Goal: Information Seeking & Learning: Learn about a topic

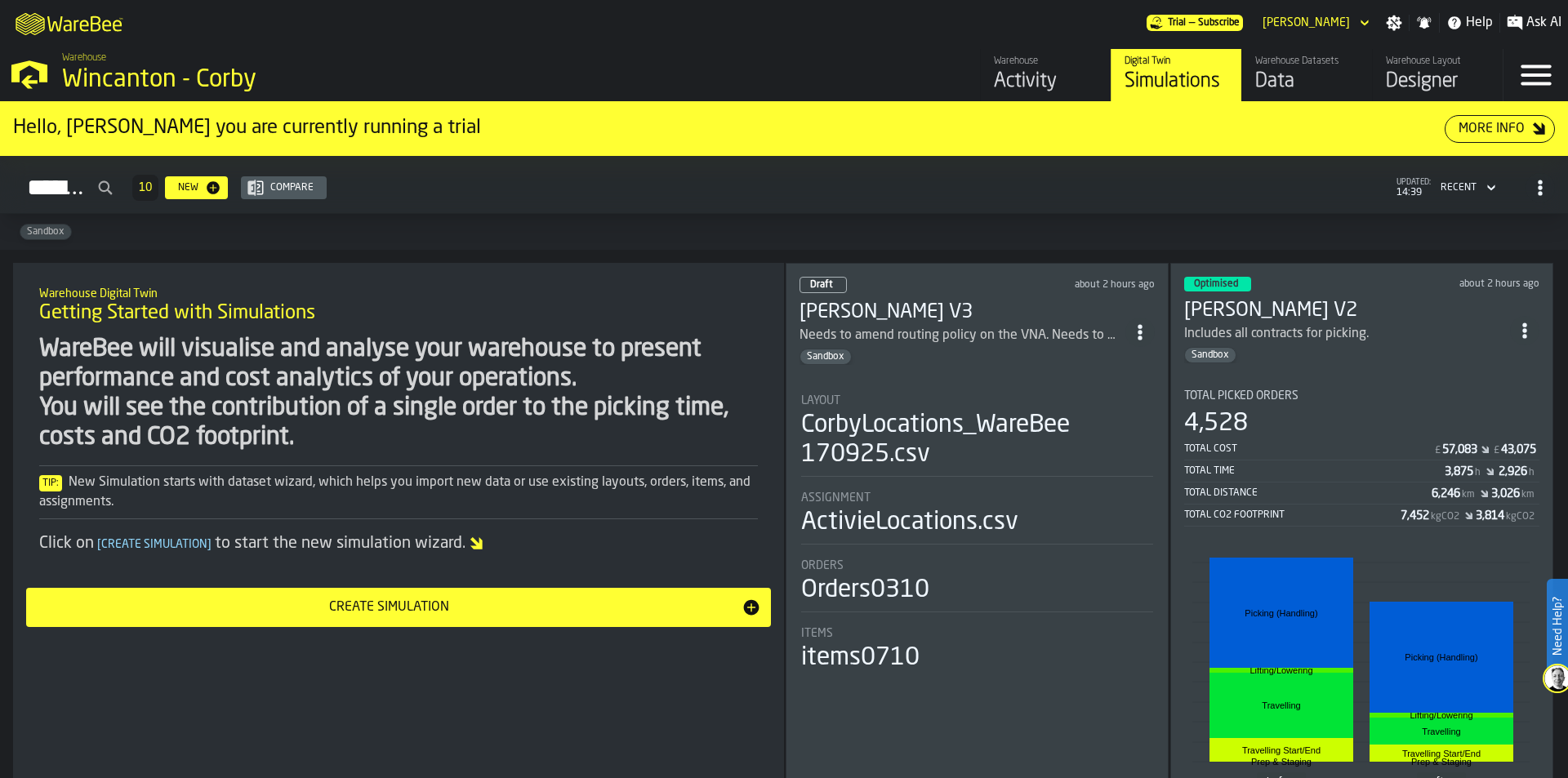
click at [1348, 414] on div "4,528" at bounding box center [1361, 423] width 355 height 29
click at [1257, 366] on div "Optimised about 2 hours ago [PERSON_NAME] V2 Includes all contracts for picking…" at bounding box center [1362, 569] width 382 height 613
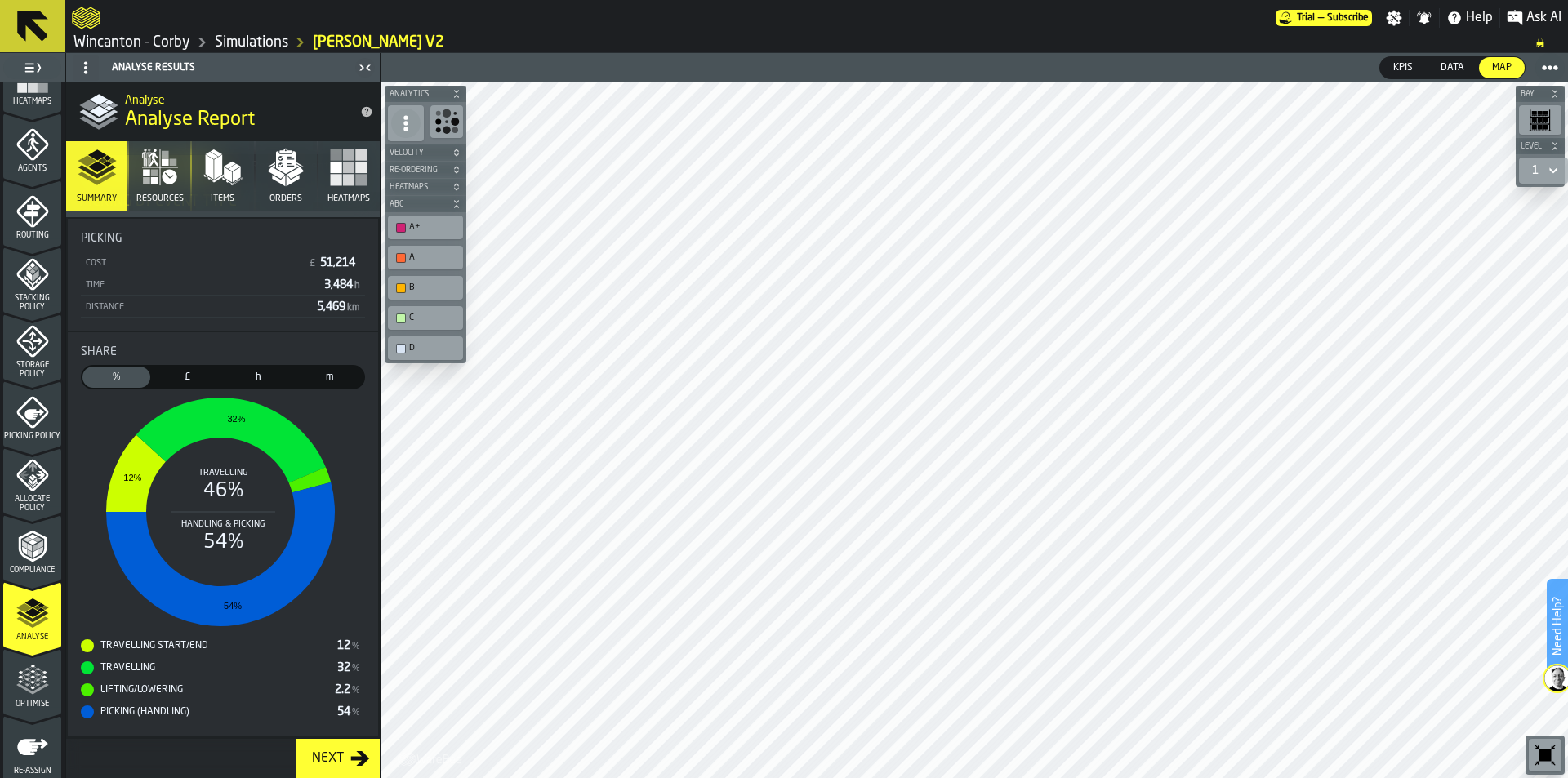
scroll to position [490, 0]
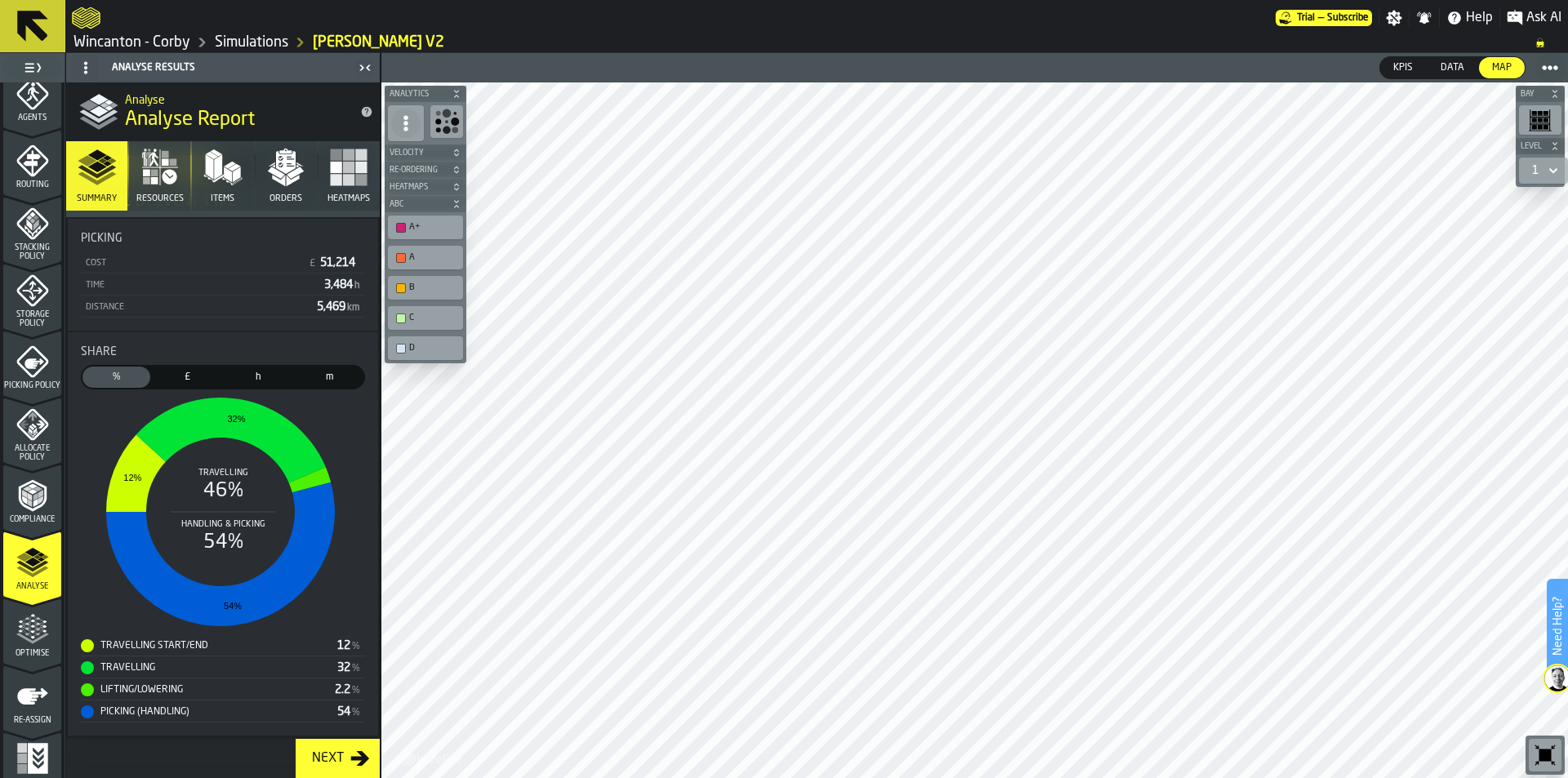
click at [20, 635] on icon "menu Optimise" at bounding box center [32, 637] width 32 height 10
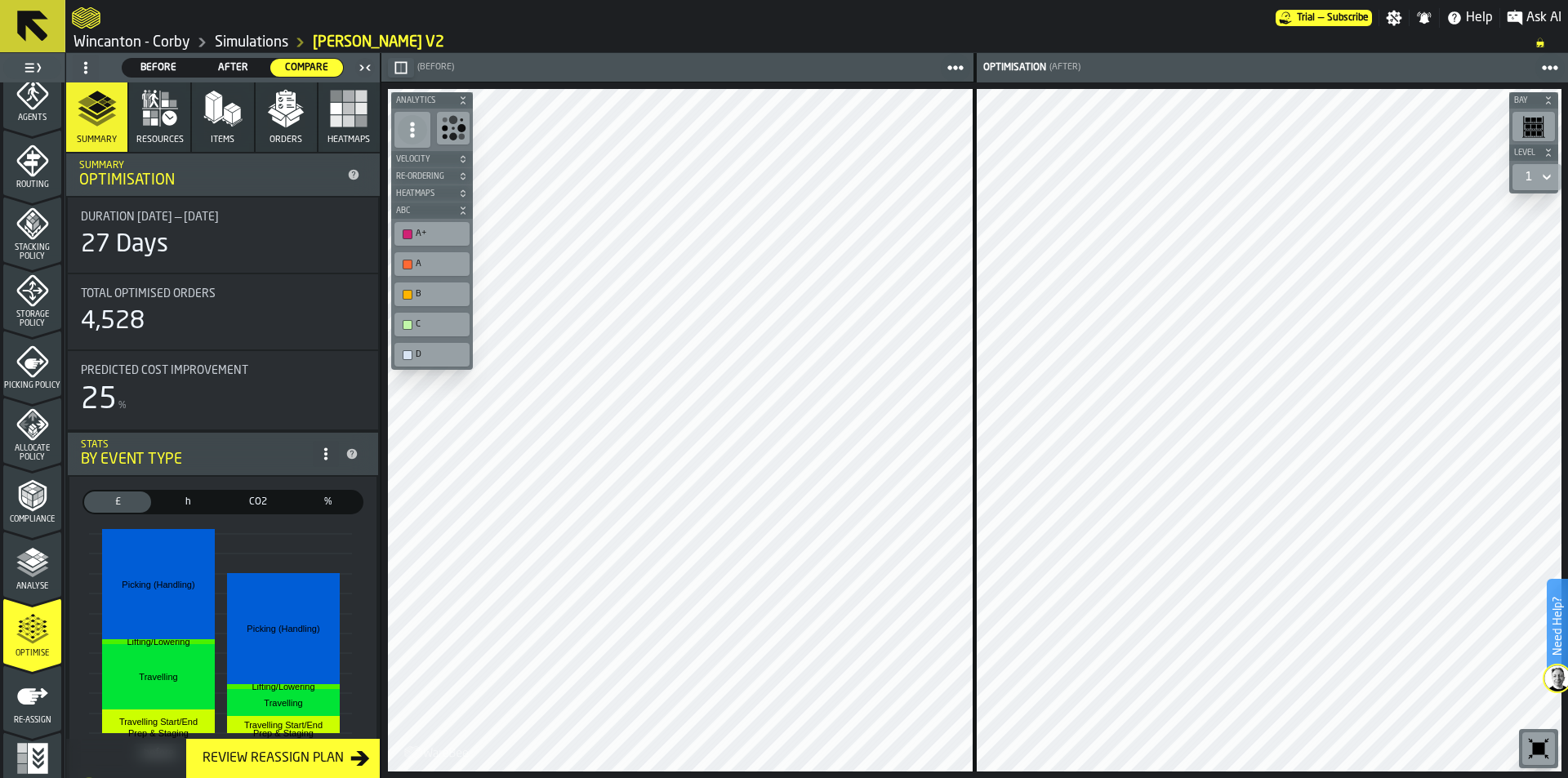
click at [99, 129] on button "Summary" at bounding box center [97, 117] width 61 height 69
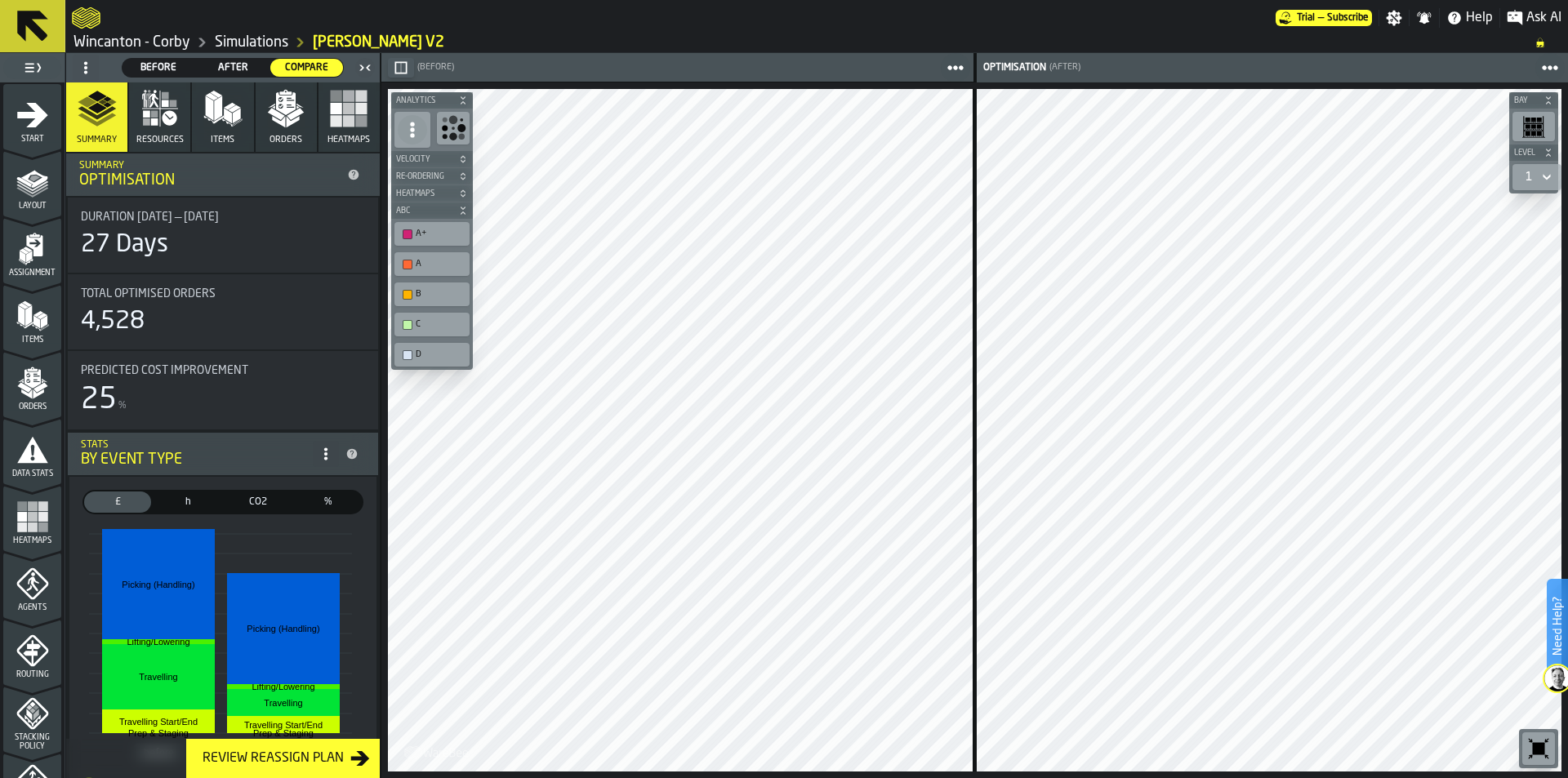
click at [31, 261] on icon "menu Assignment" at bounding box center [32, 249] width 32 height 32
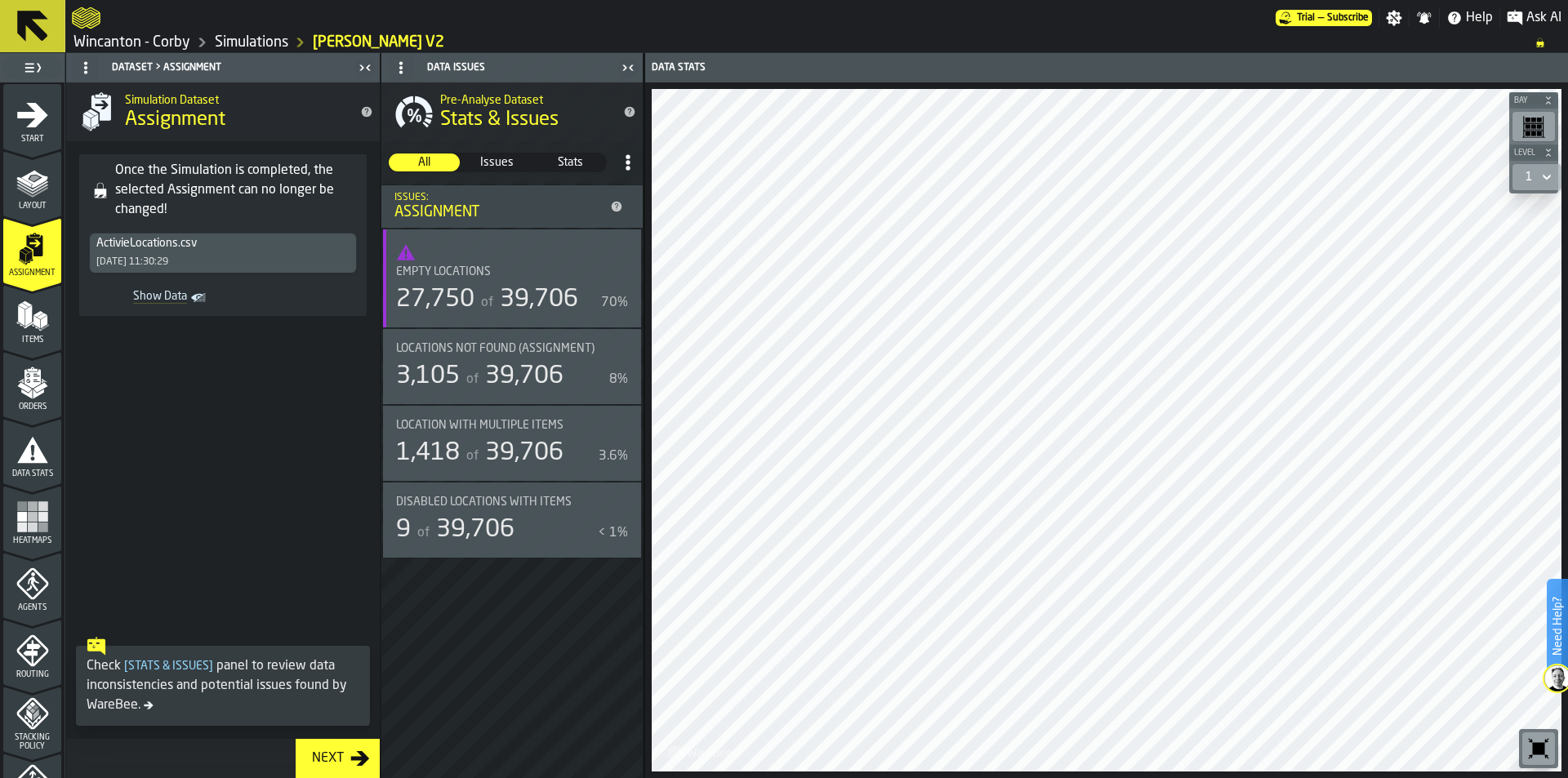
click at [29, 314] on polygon "menu Items" at bounding box center [29, 315] width 7 height 20
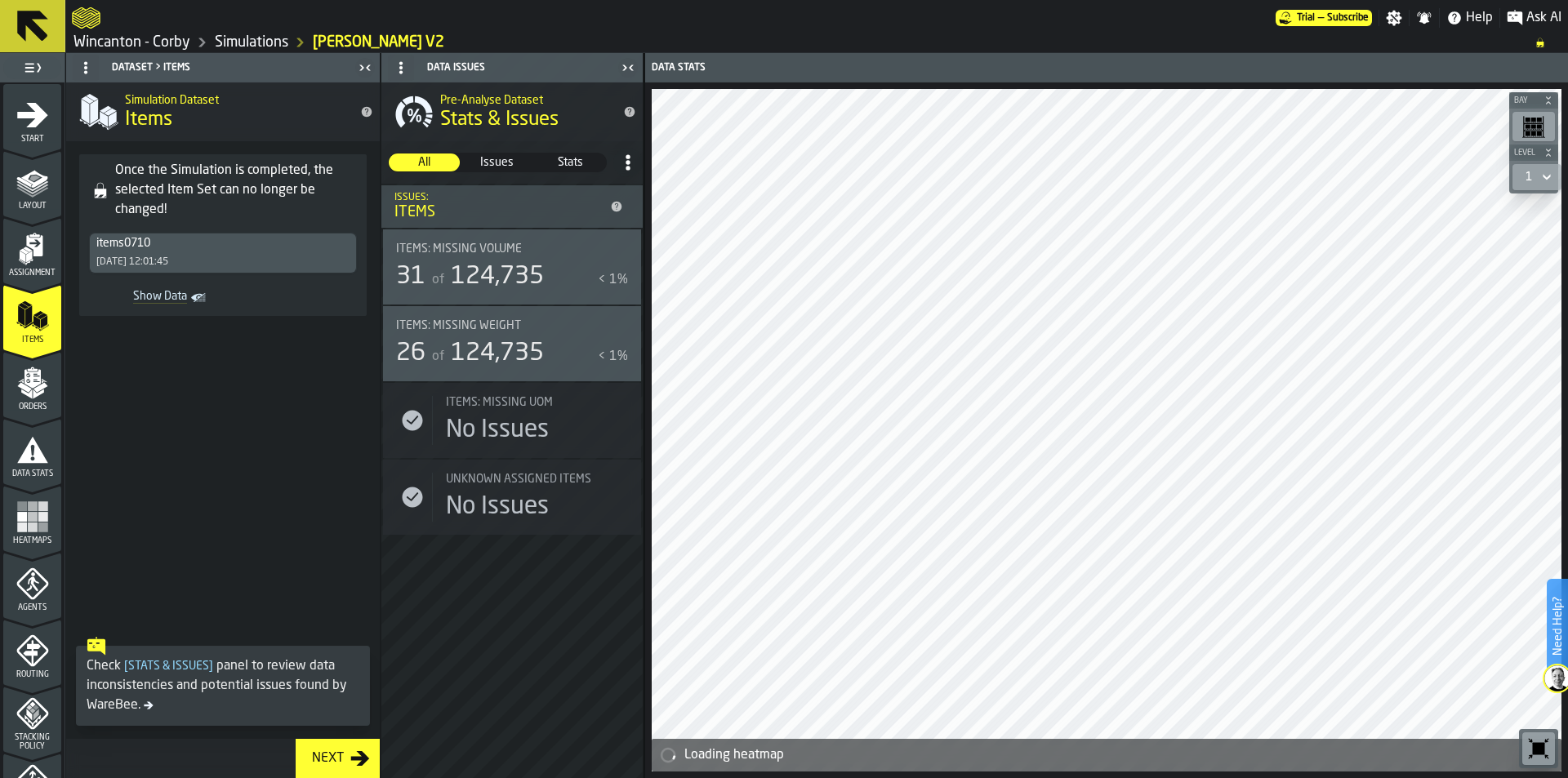
click at [27, 387] on icon "menu Orders" at bounding box center [32, 382] width 32 height 32
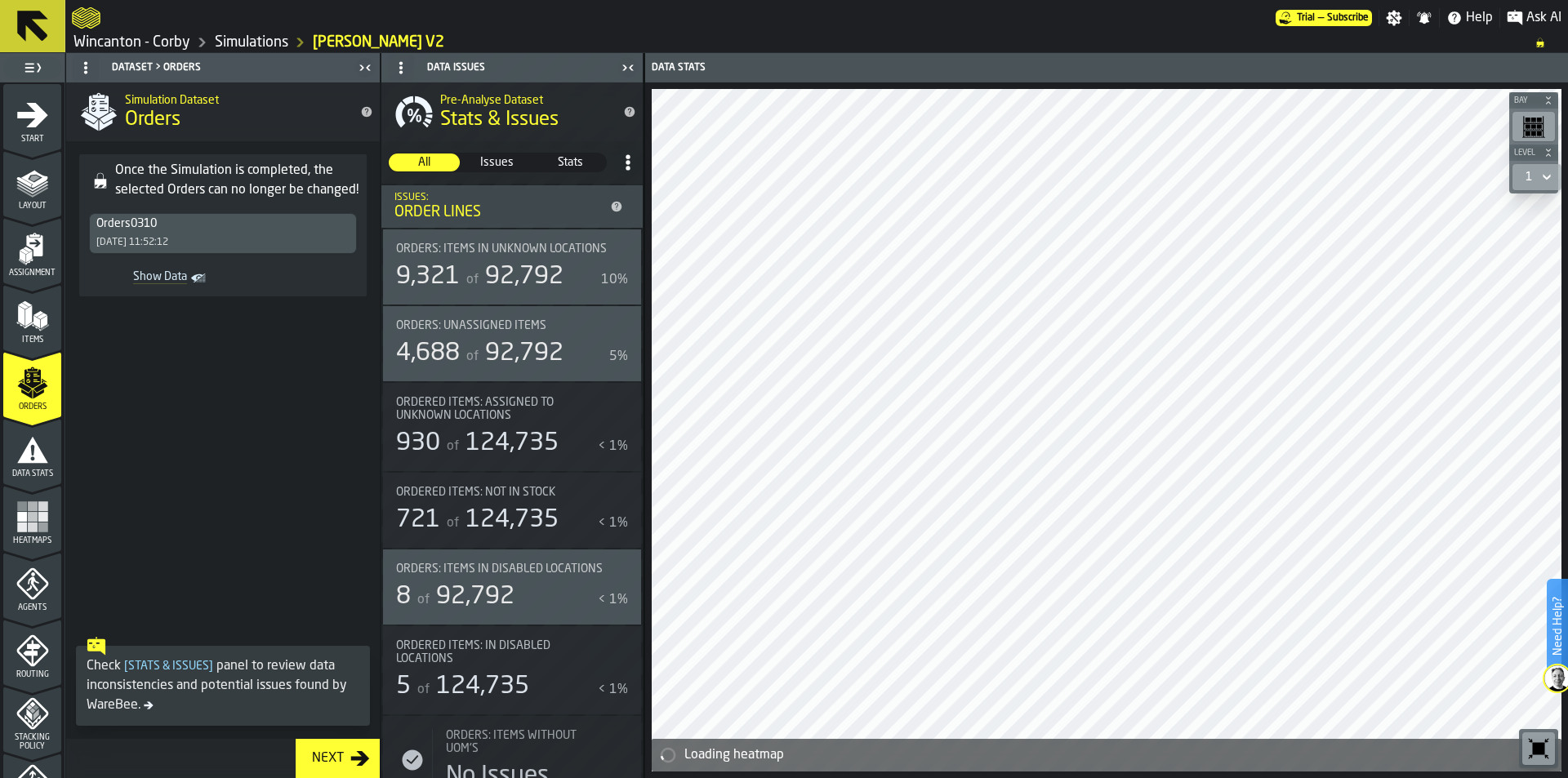
click at [31, 463] on icon "menu Data Stats" at bounding box center [32, 450] width 32 height 32
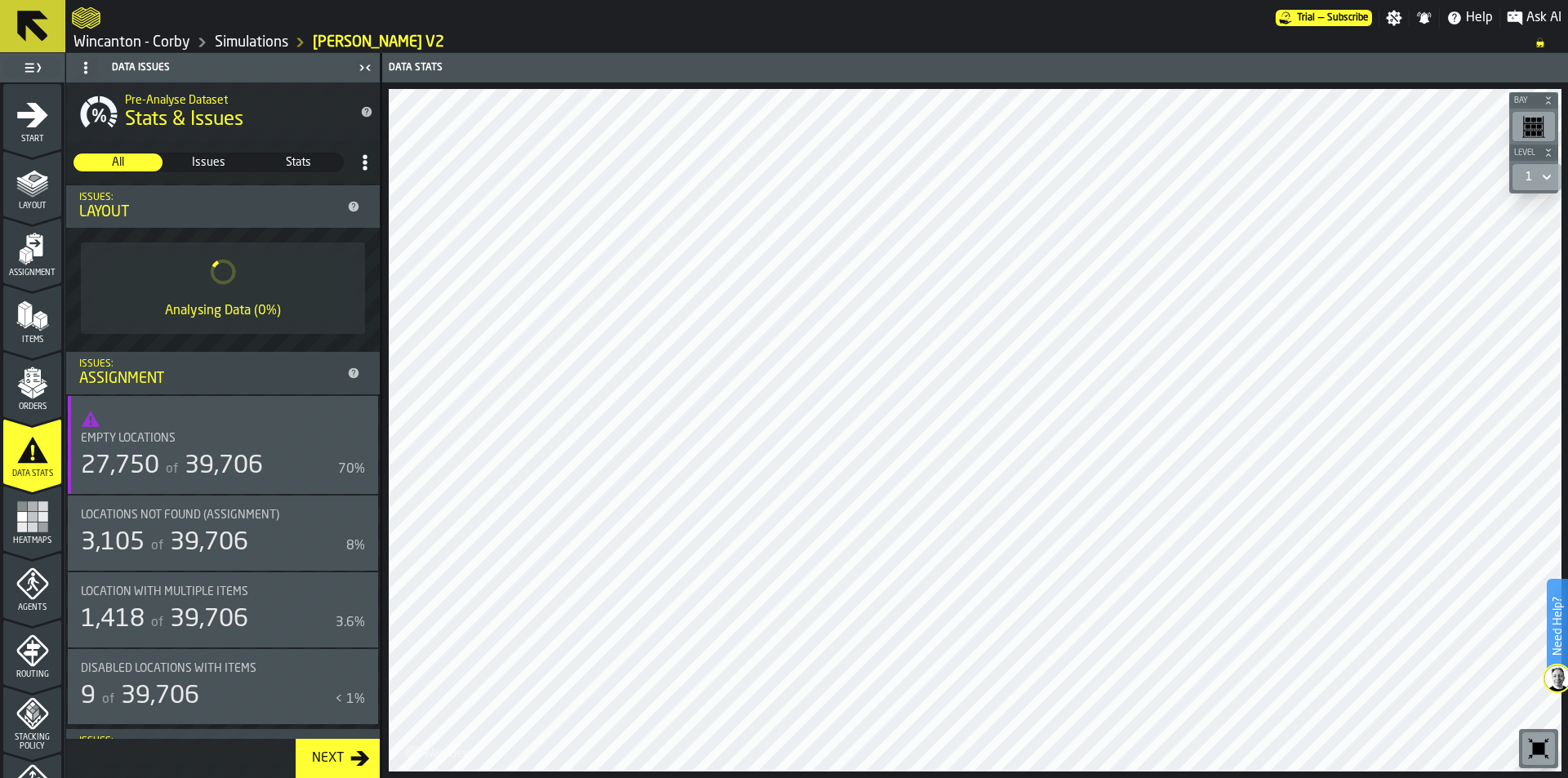
click at [30, 577] on icon "menu Agents" at bounding box center [33, 584] width 11 height 14
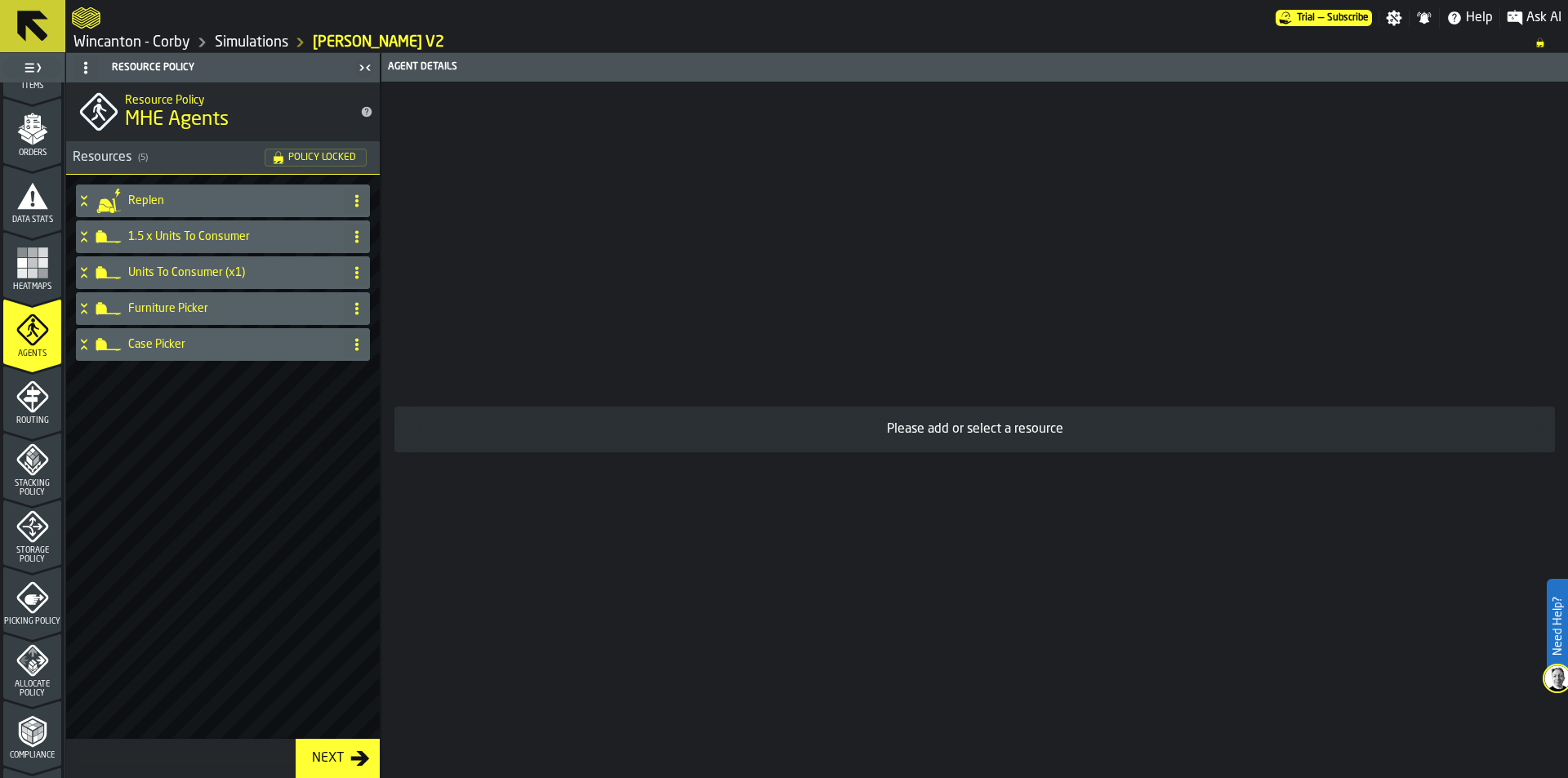
scroll to position [326, 0]
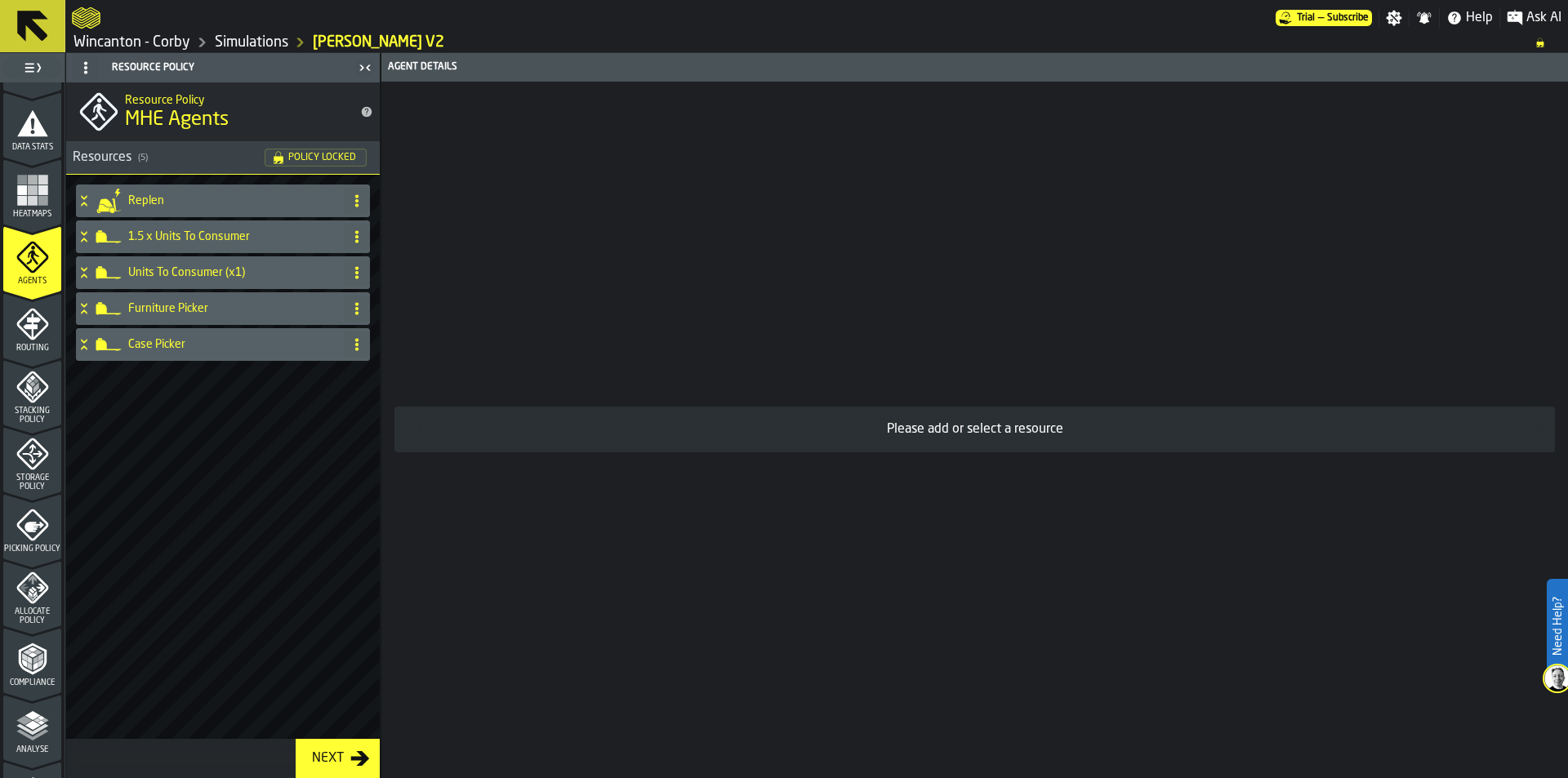
click at [22, 309] on icon "menu Routing" at bounding box center [32, 324] width 32 height 32
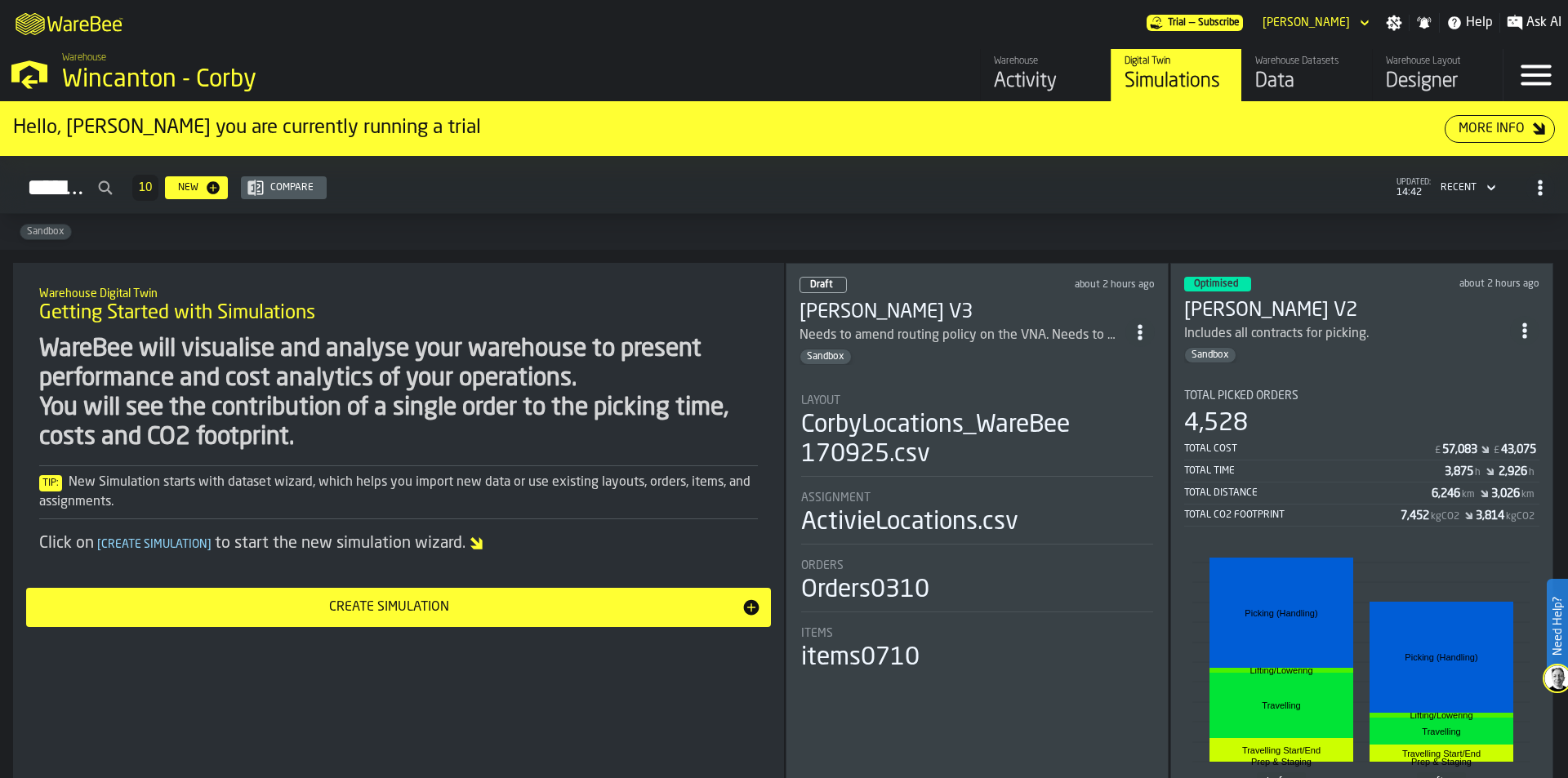
click at [1286, 314] on h3 "[PERSON_NAME] V2" at bounding box center [1346, 310] width 325 height 26
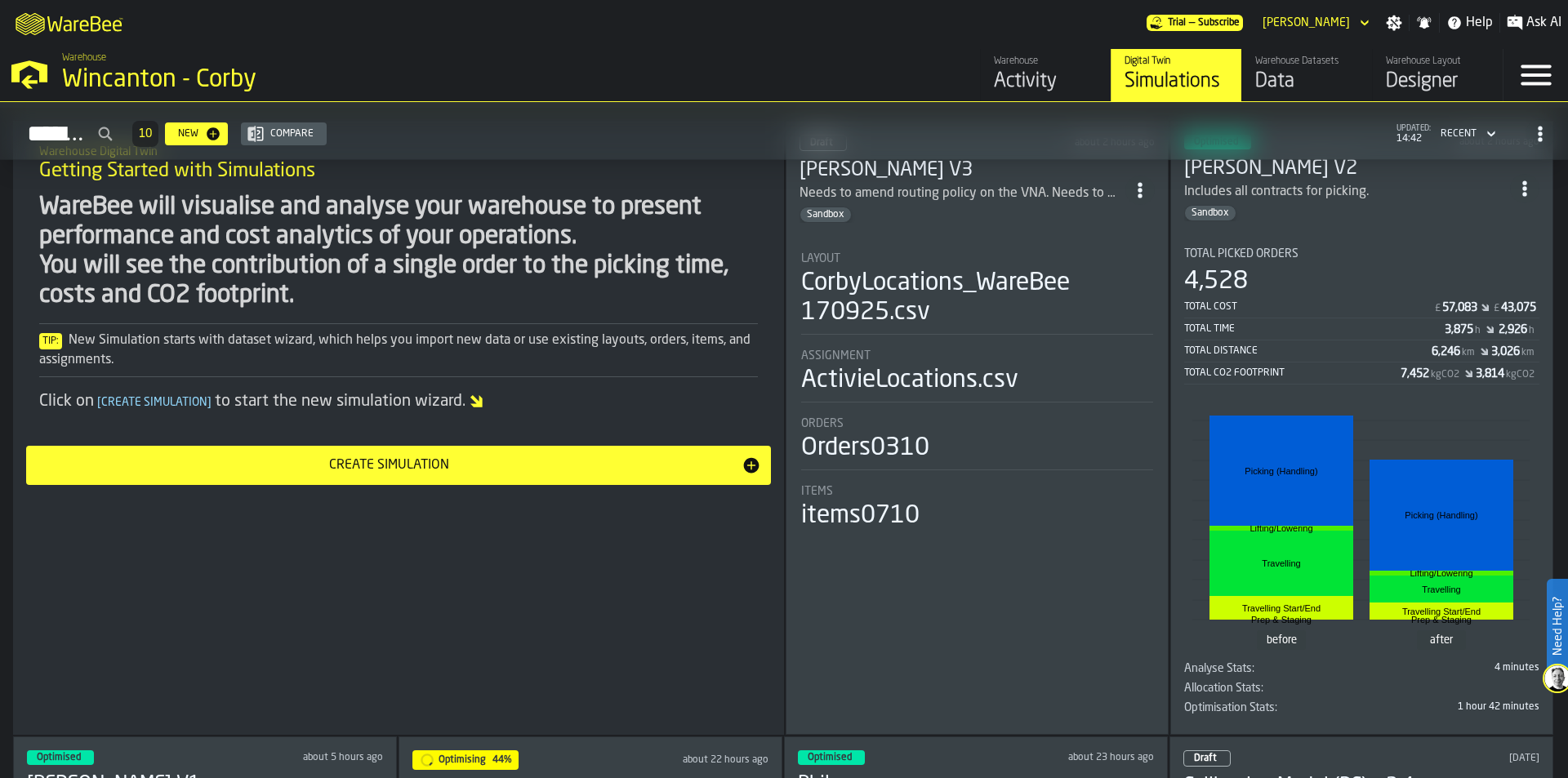
scroll to position [82, 0]
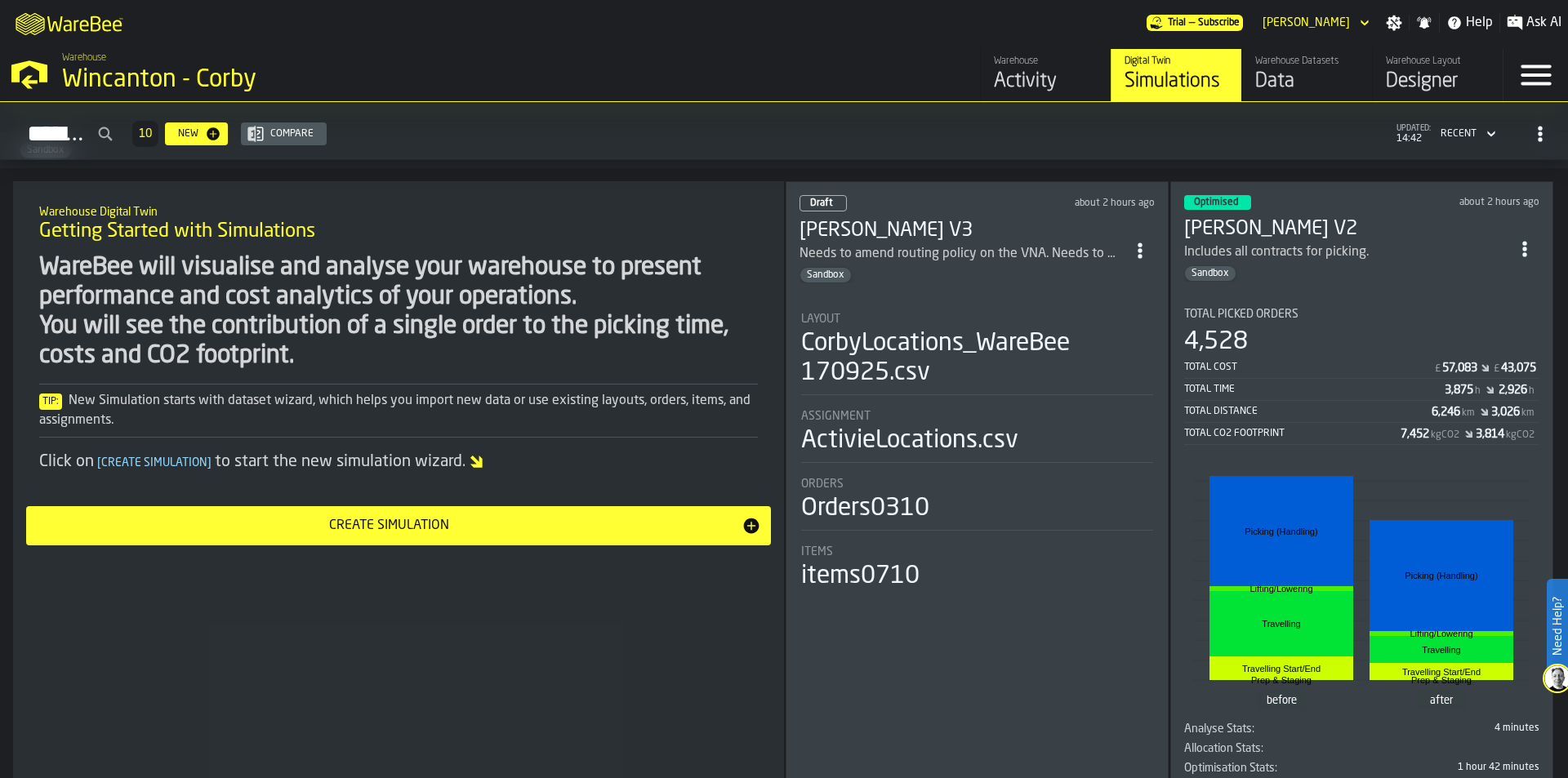
click at [1367, 295] on section "Total Picked Orders 4,528 Total Cost £ 57,083 £ 43,075 Total Time 3,875 h 2,926…" at bounding box center [1361, 537] width 355 height 486
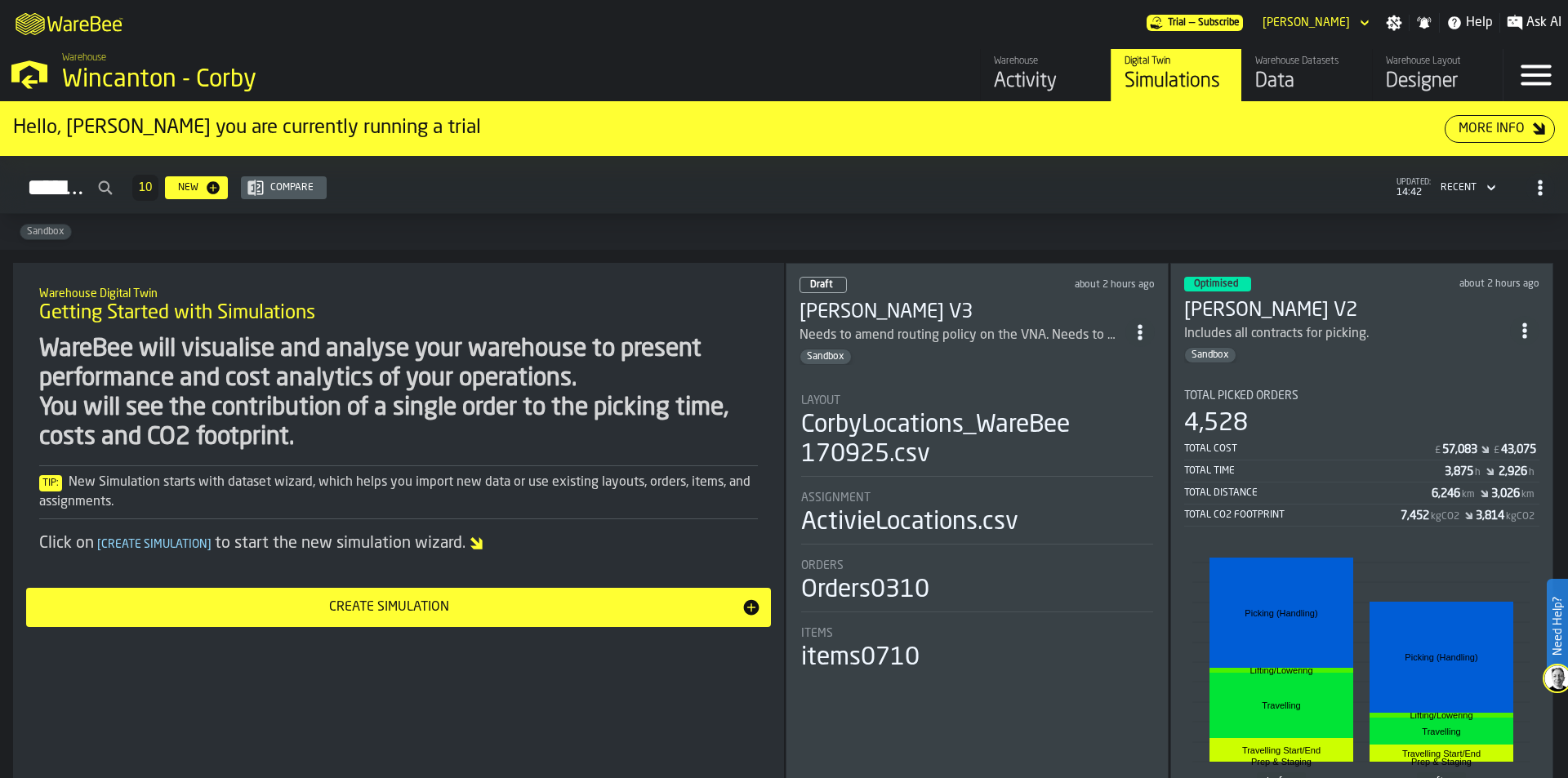
click at [1224, 277] on div "Optimised" at bounding box center [1217, 283] width 67 height 14
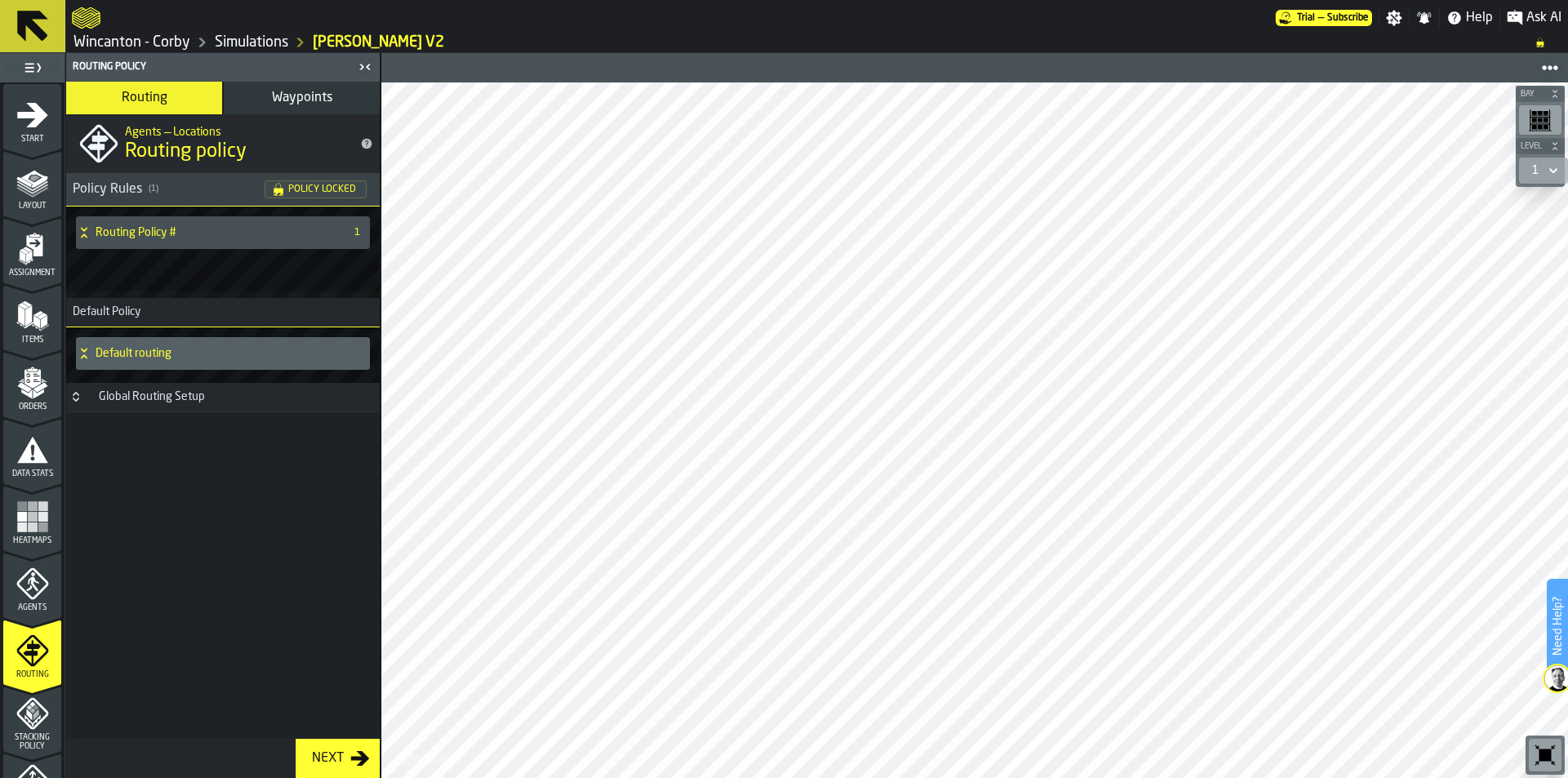
click at [22, 185] on polygon "menu Layout" at bounding box center [31, 186] width 31 height 10
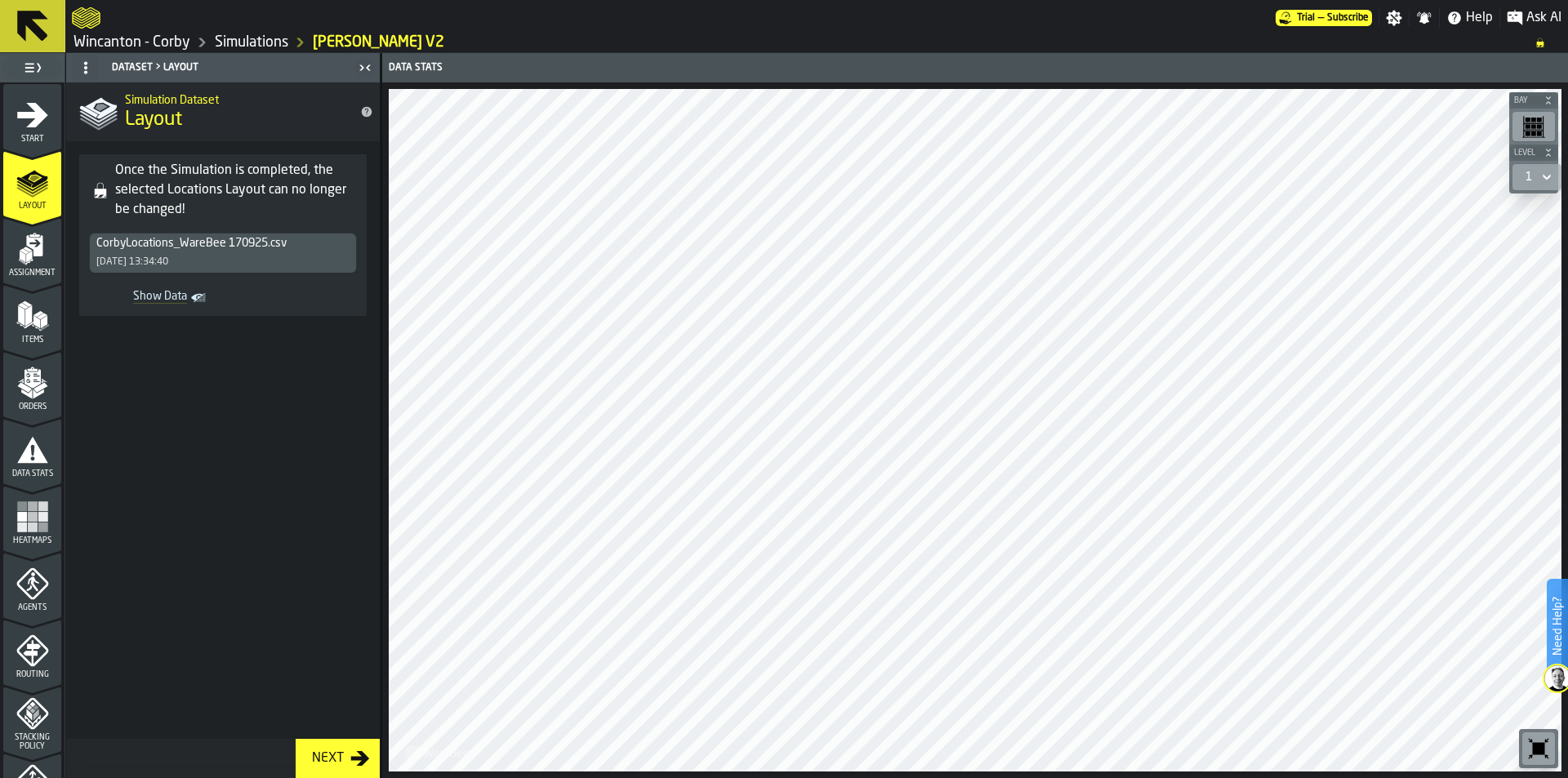
click at [30, 248] on icon "menu Assignment" at bounding box center [33, 245] width 16 height 21
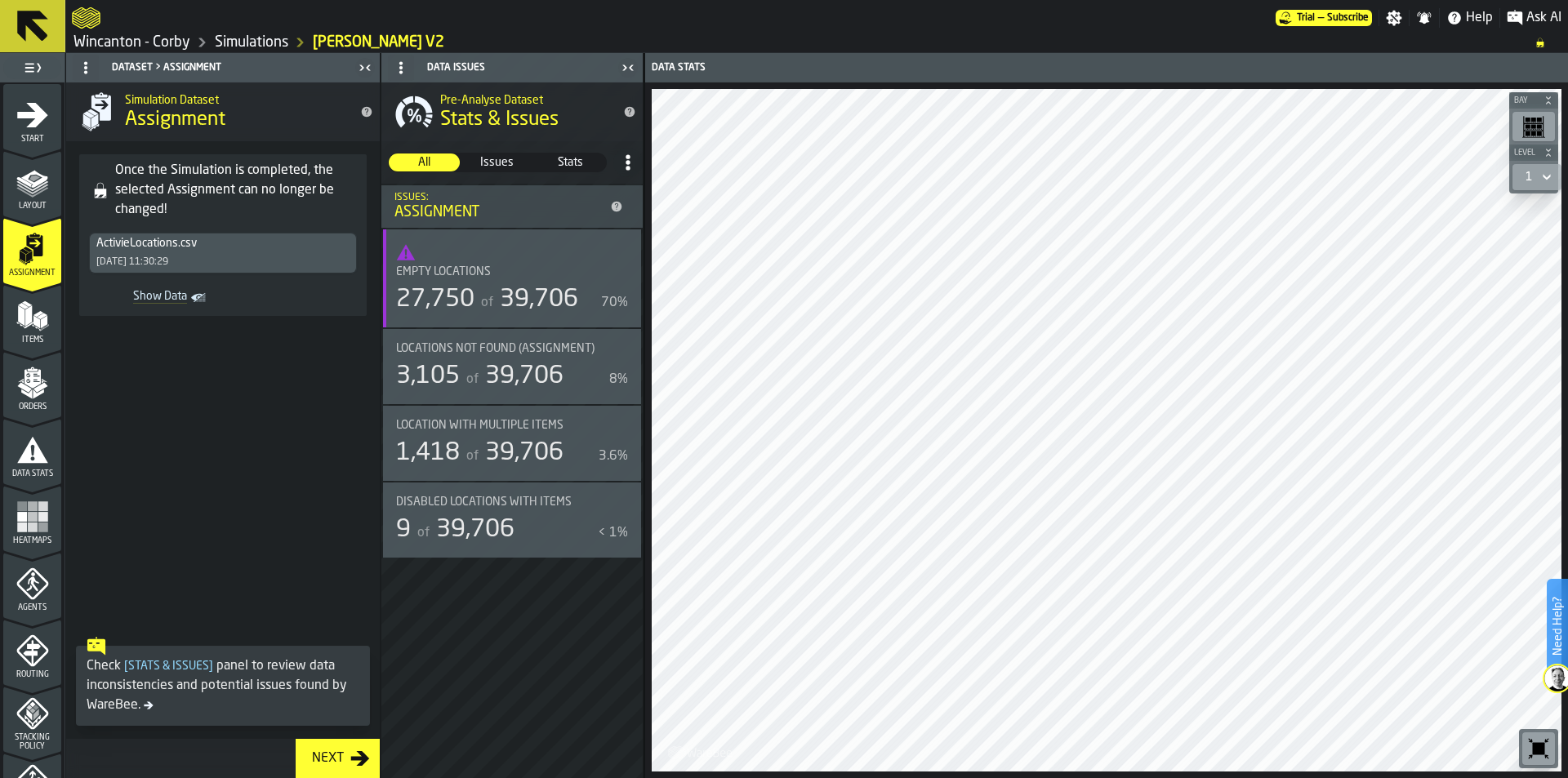
click at [29, 308] on polygon "menu Items" at bounding box center [29, 315] width 7 height 20
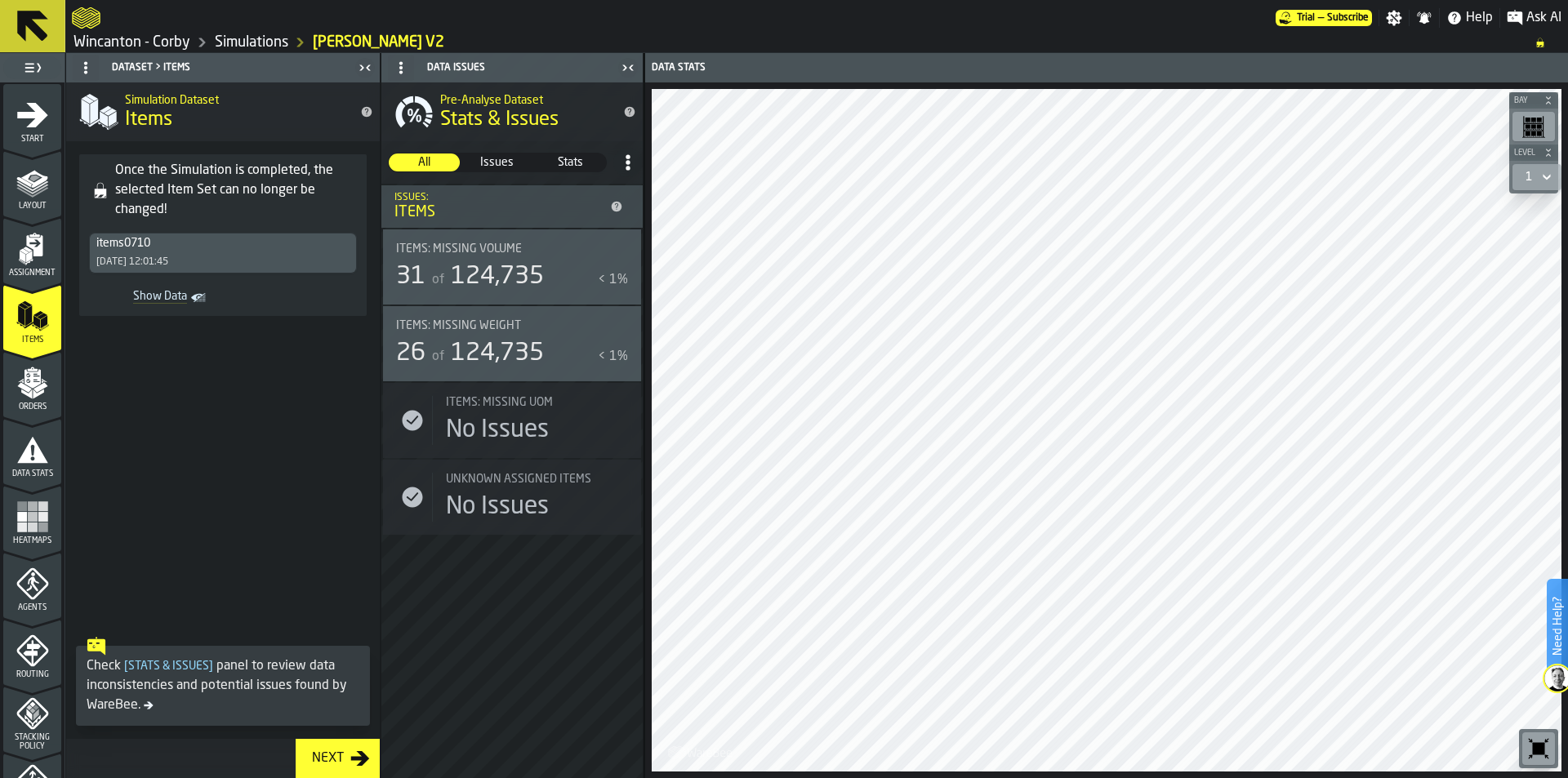
click at [29, 382] on icon "menu Orders" at bounding box center [31, 379] width 16 height 19
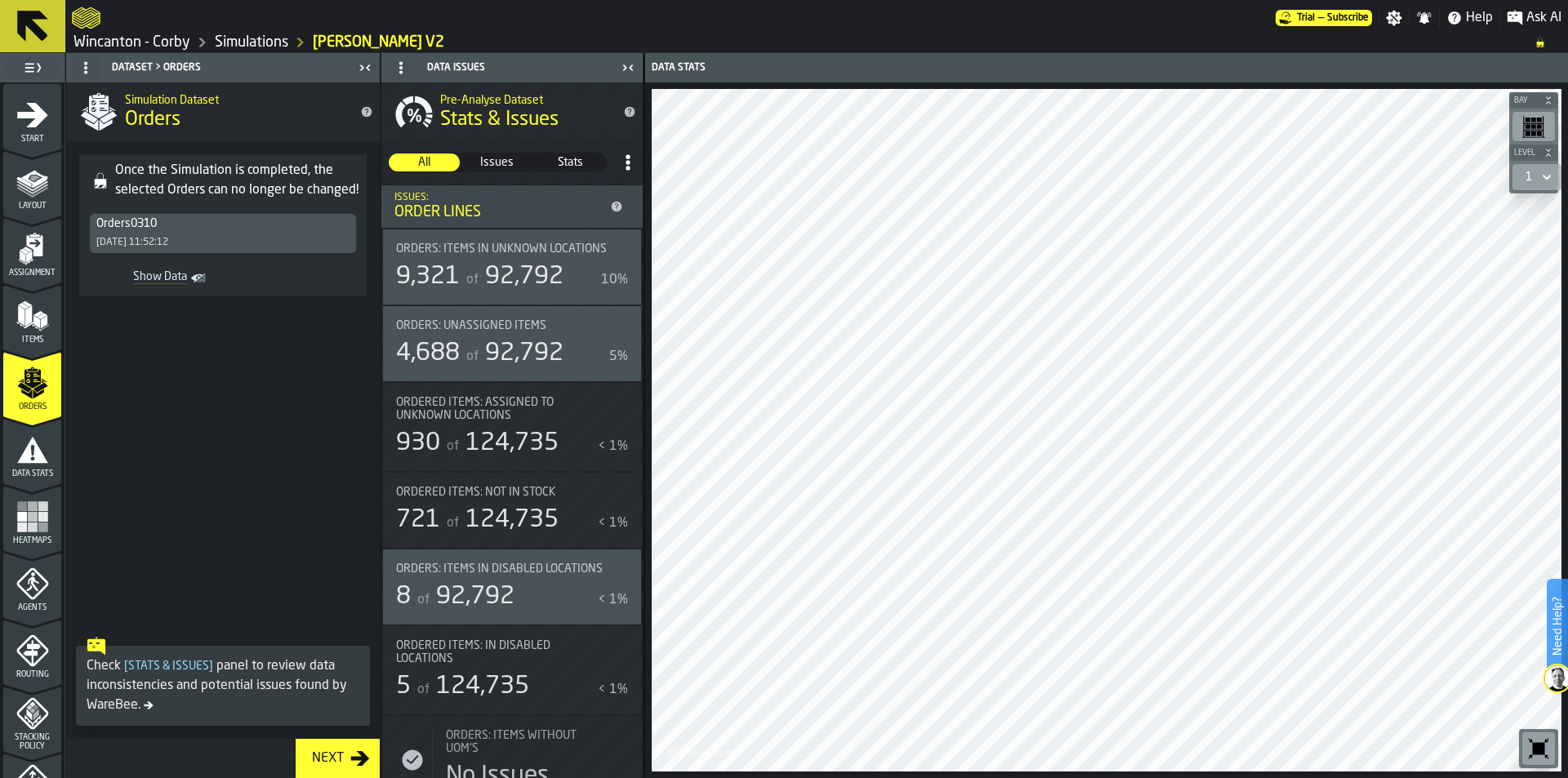
click at [245, 227] on div "Orders0310" at bounding box center [223, 224] width 253 height 13
click at [177, 279] on span "Show Data" at bounding box center [141, 278] width 91 height 16
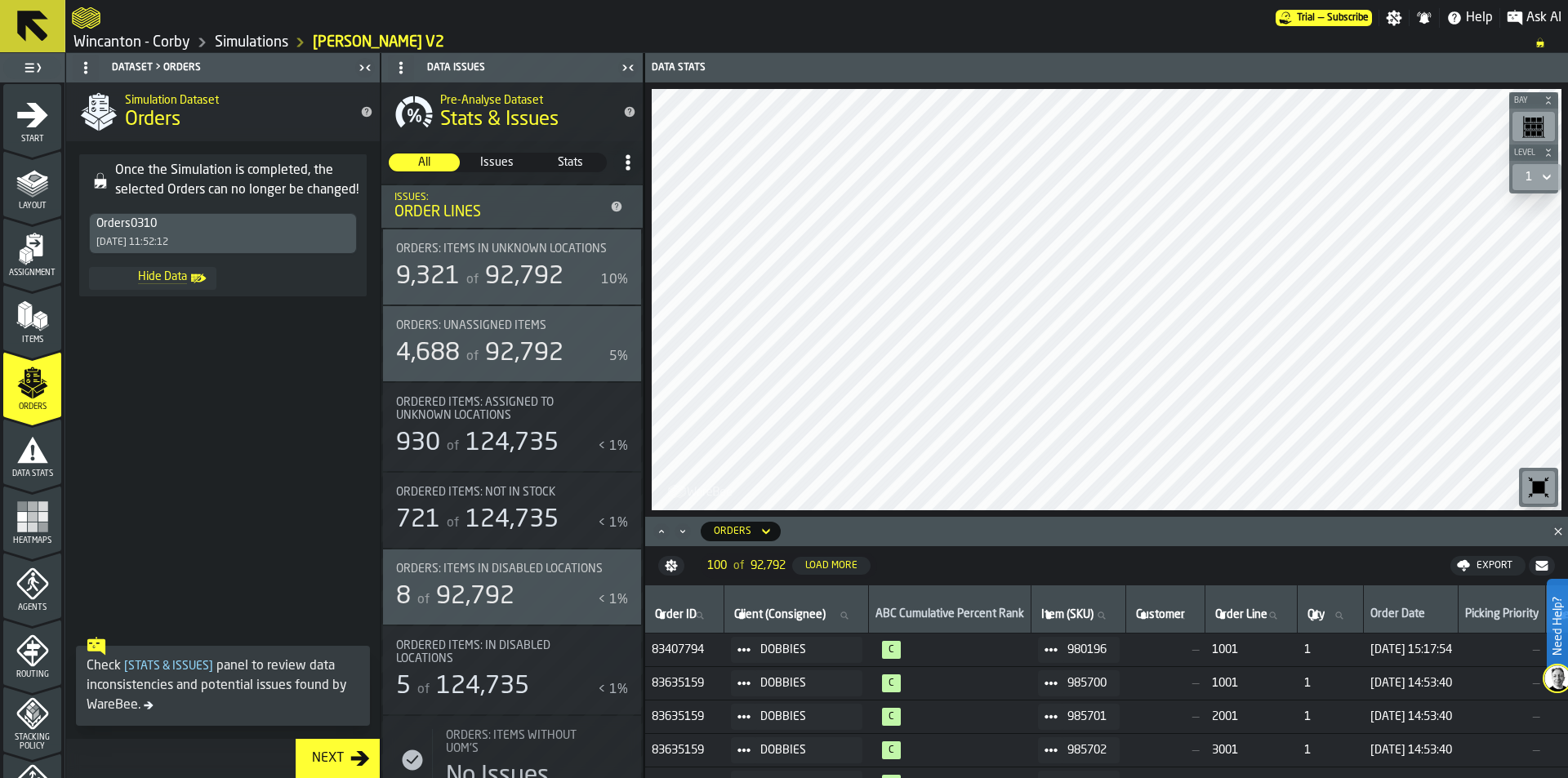
click at [37, 457] on icon "menu Data Stats" at bounding box center [32, 449] width 31 height 26
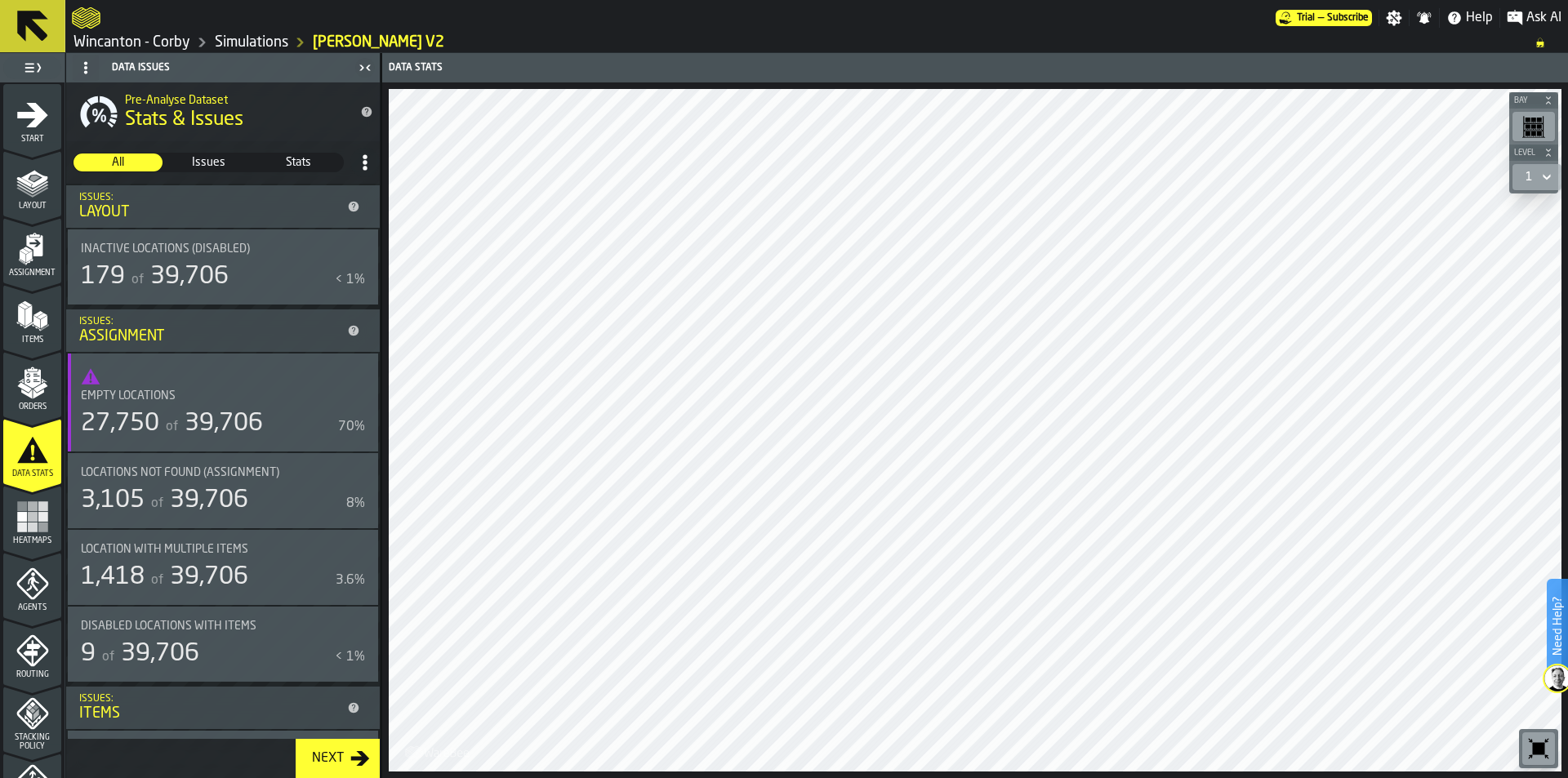
click at [29, 536] on span "Heatmaps" at bounding box center [31, 540] width 58 height 9
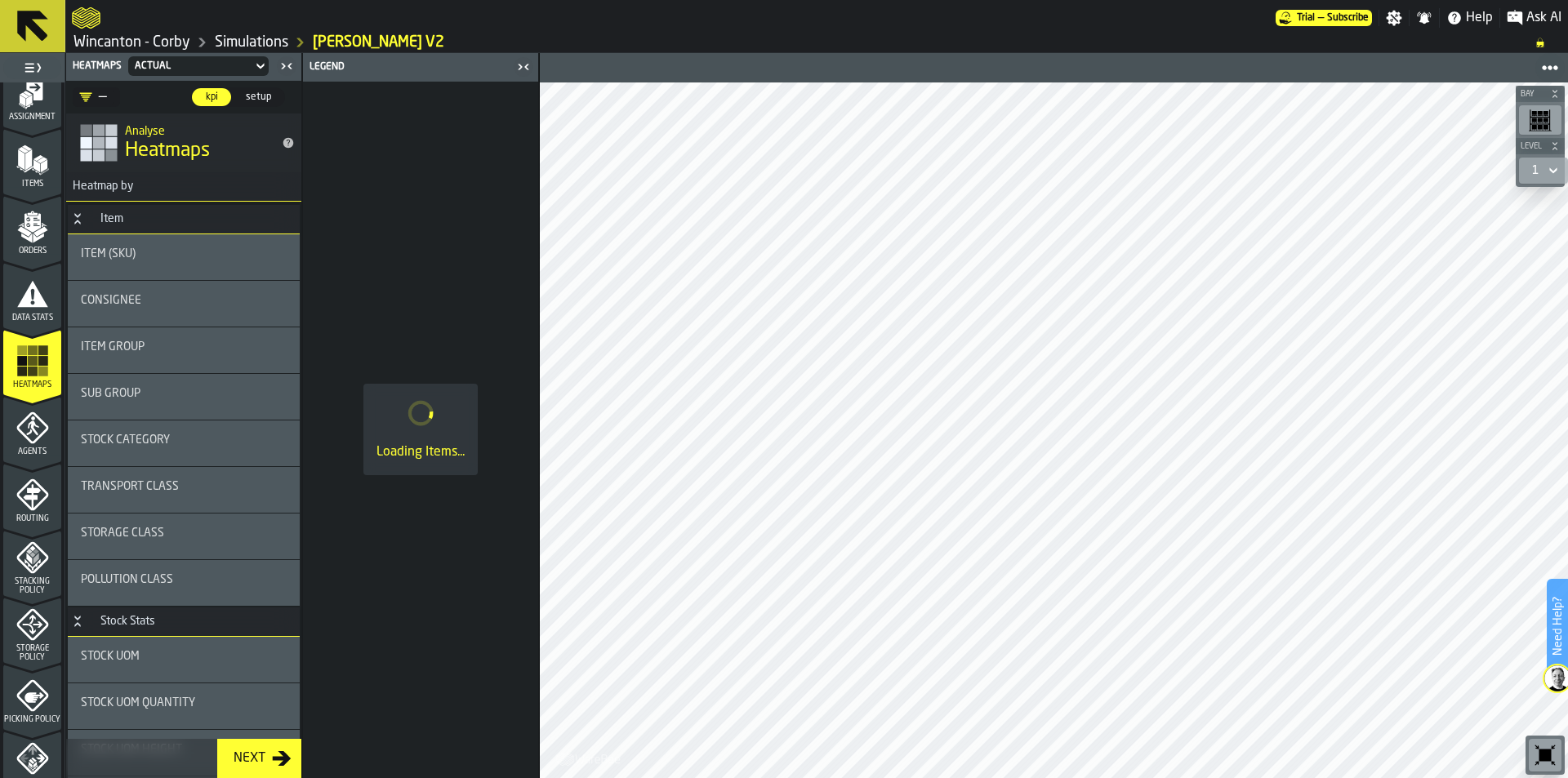
scroll to position [164, 0]
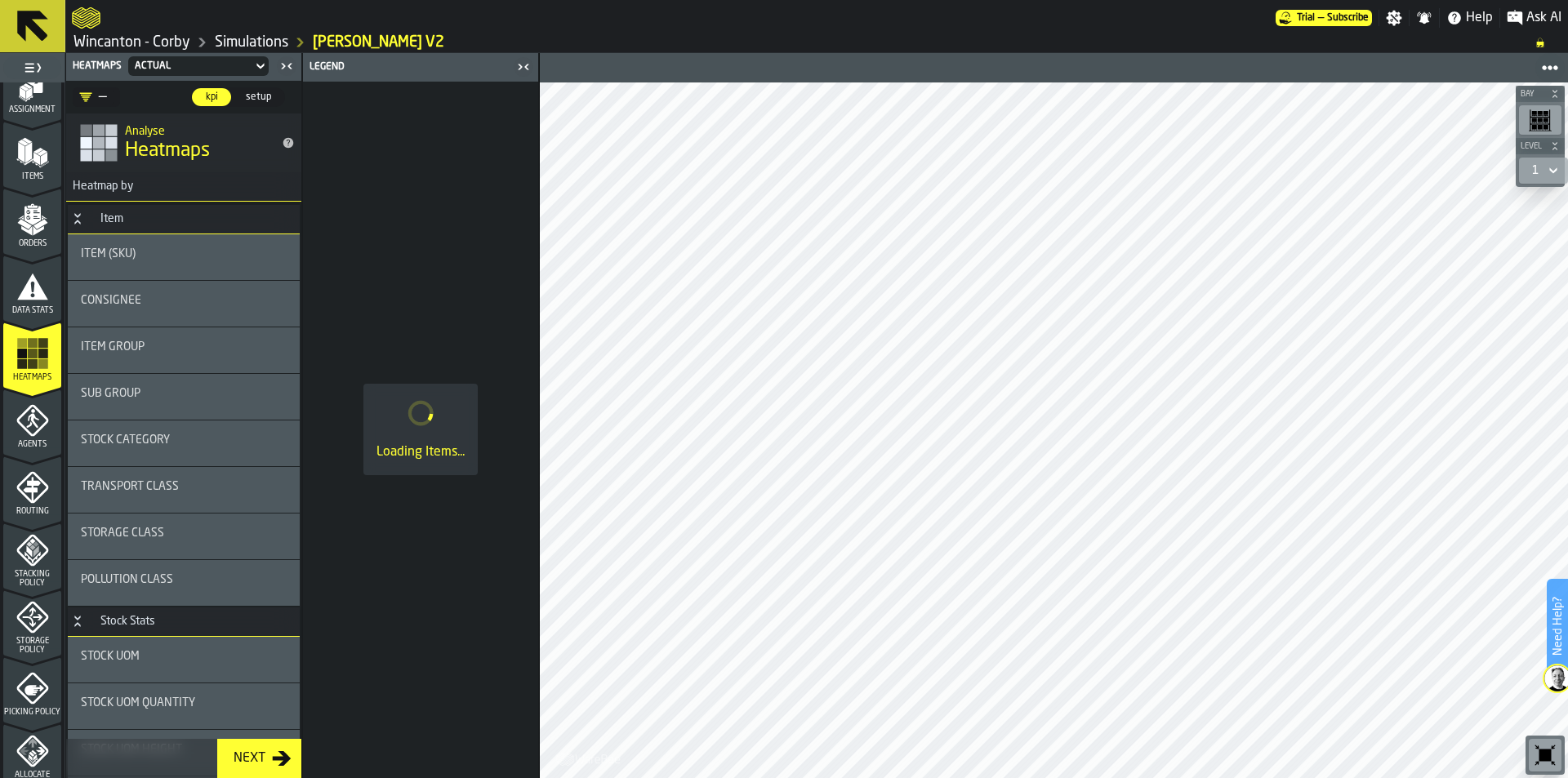
click at [31, 415] on icon "menu Agents" at bounding box center [33, 420] width 11 height 14
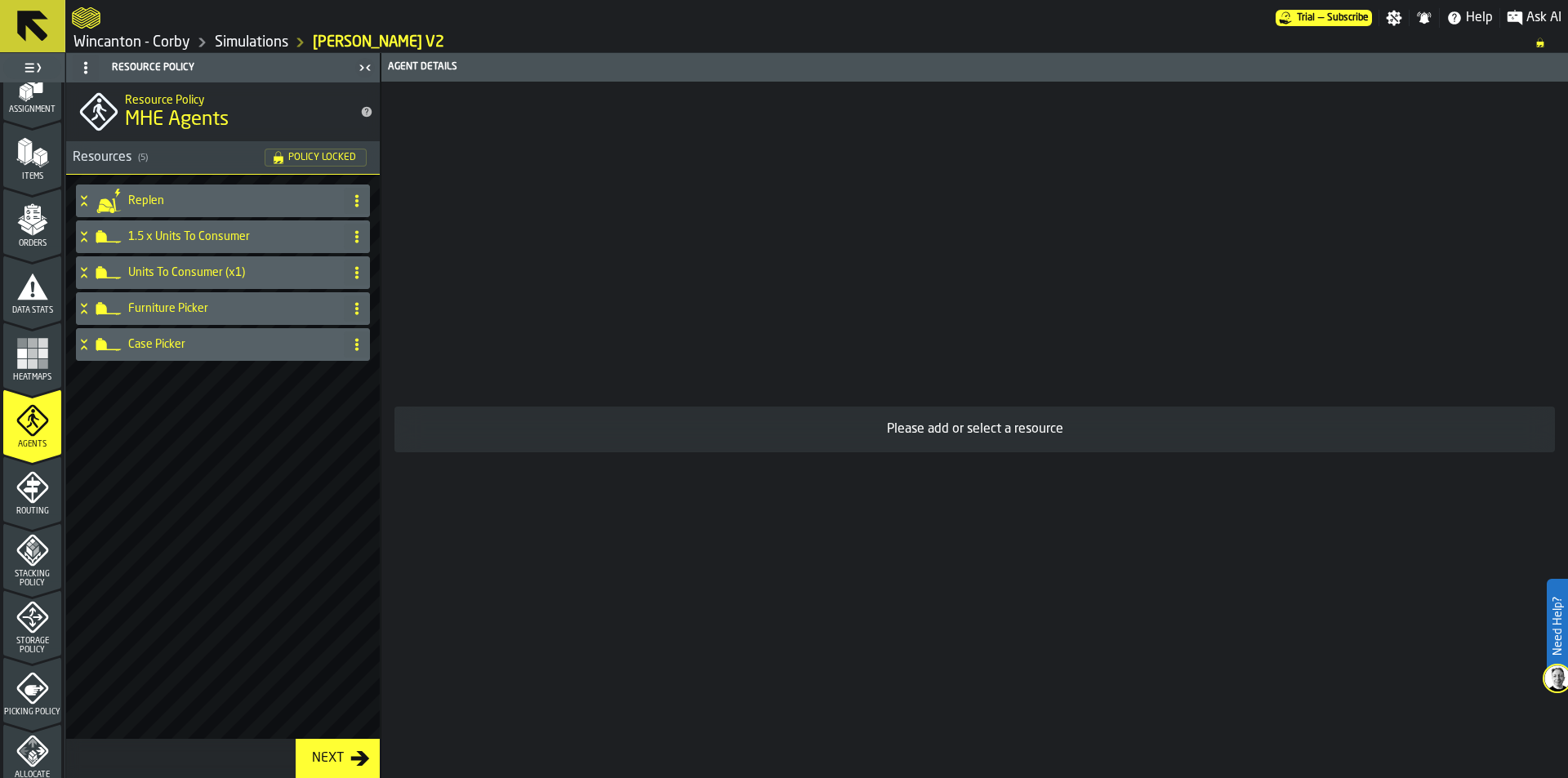
click at [31, 482] on icon "menu Routing" at bounding box center [31, 489] width 17 height 26
click at [34, 553] on polygon "menu Stacking Policy" at bounding box center [35, 551] width 6 height 11
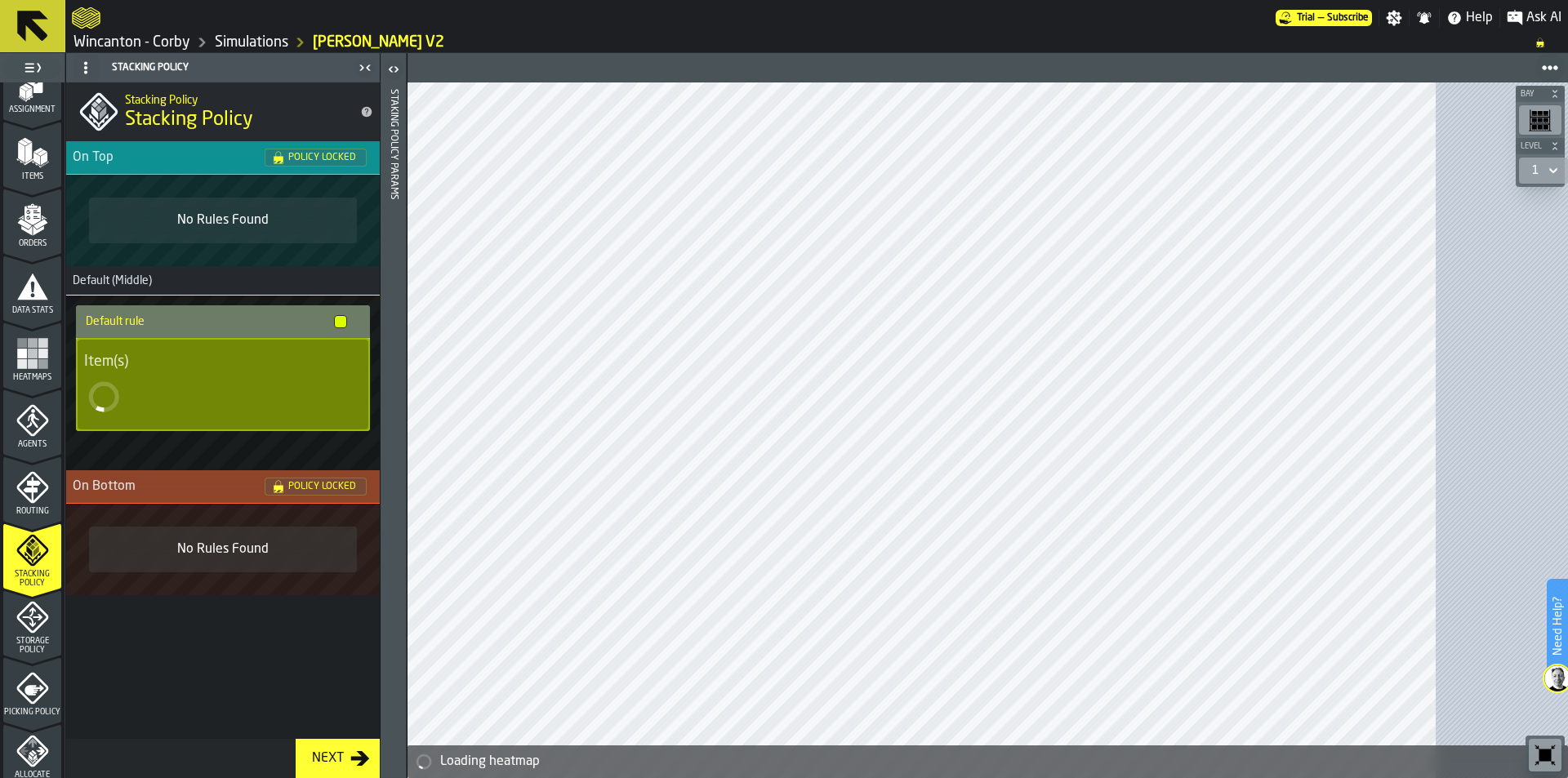
click at [35, 697] on icon "menu Picking Policy" at bounding box center [32, 688] width 32 height 32
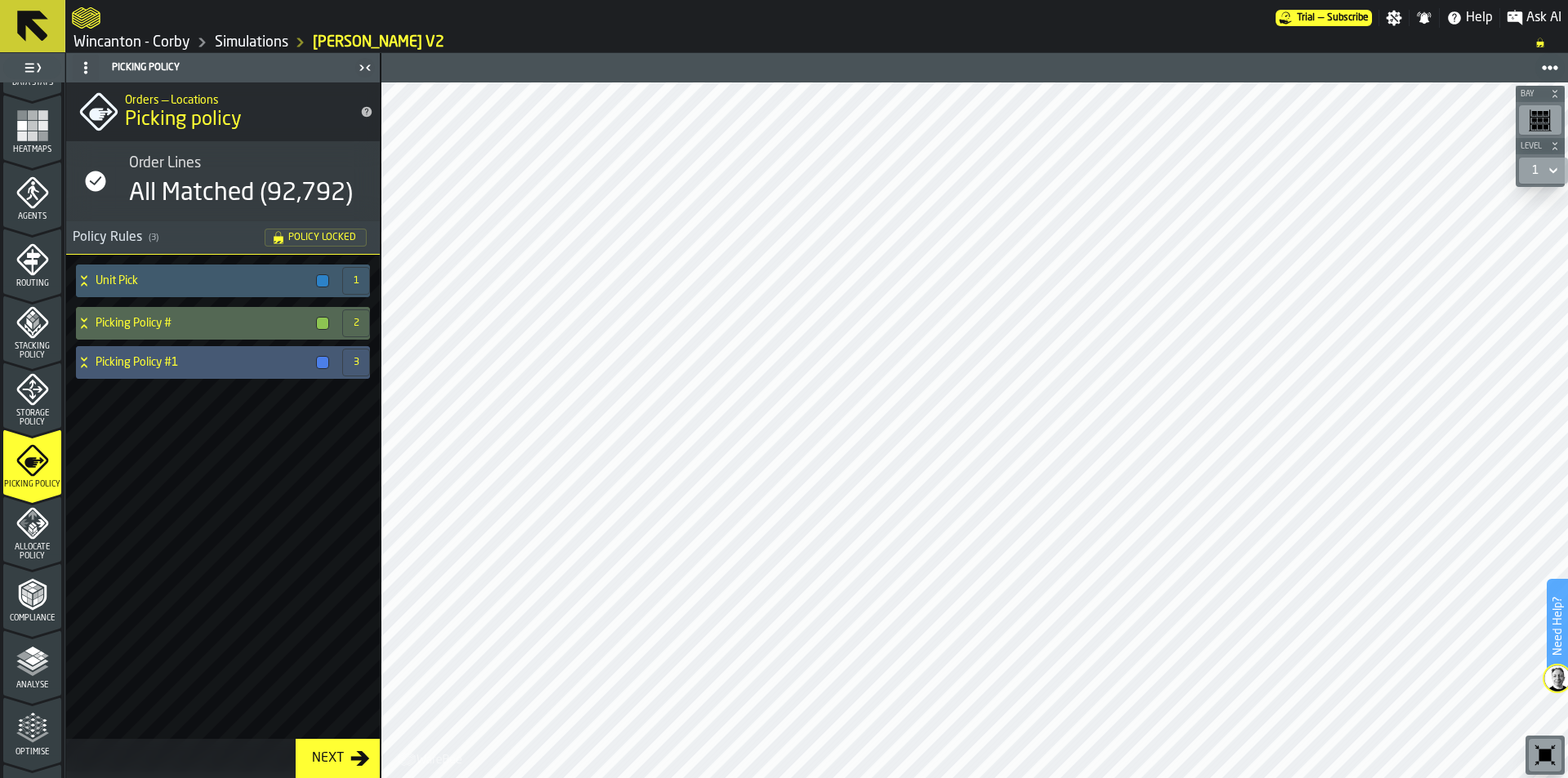
scroll to position [511, 0]
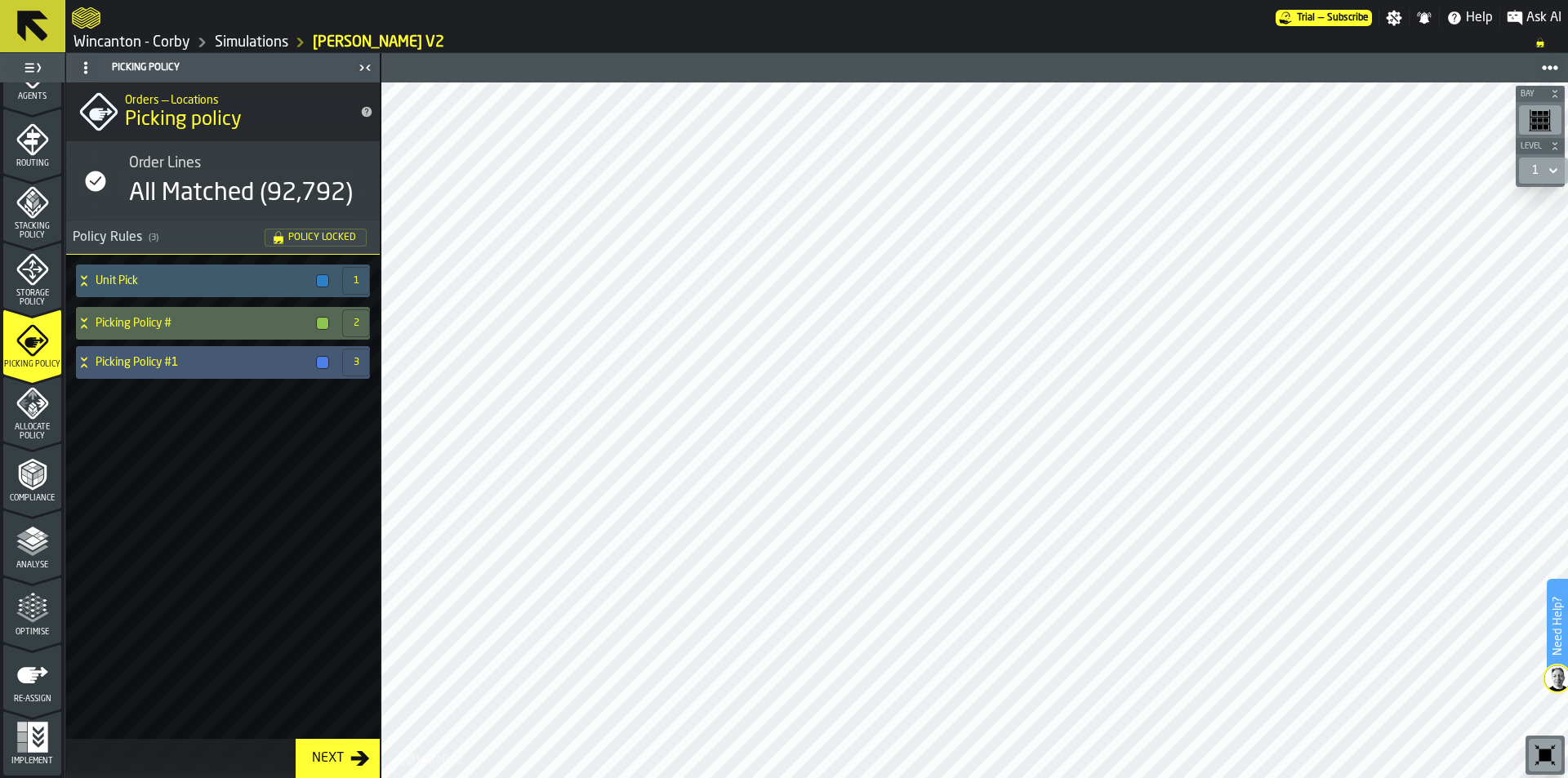
click at [38, 613] on icon "menu Optimise" at bounding box center [32, 608] width 32 height 32
